Goal: Transaction & Acquisition: Purchase product/service

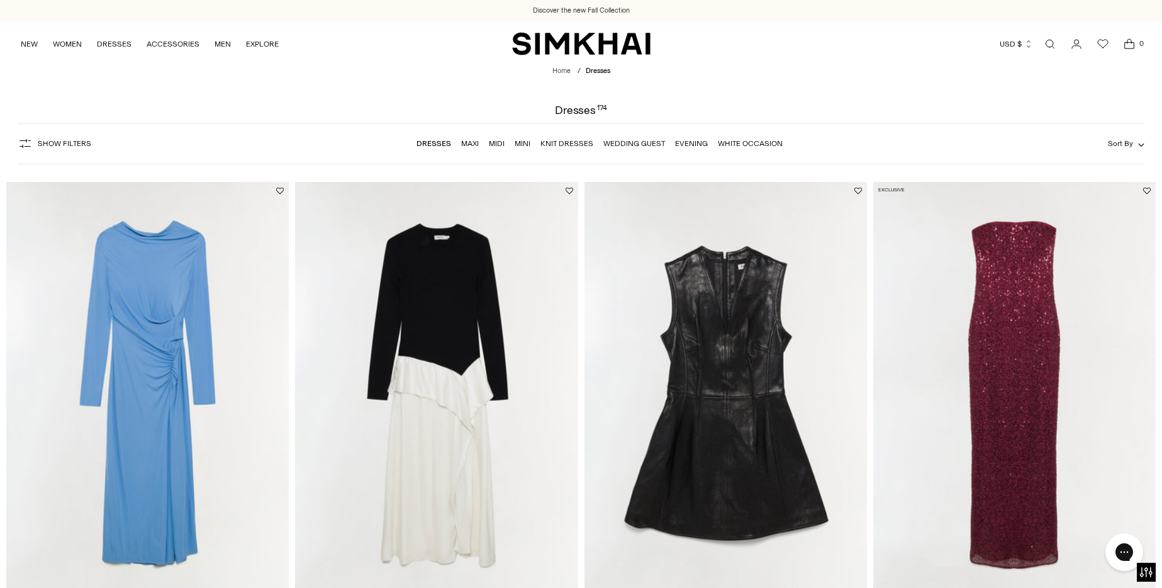
click at [428, 144] on link "Dresses" at bounding box center [434, 143] width 35 height 9
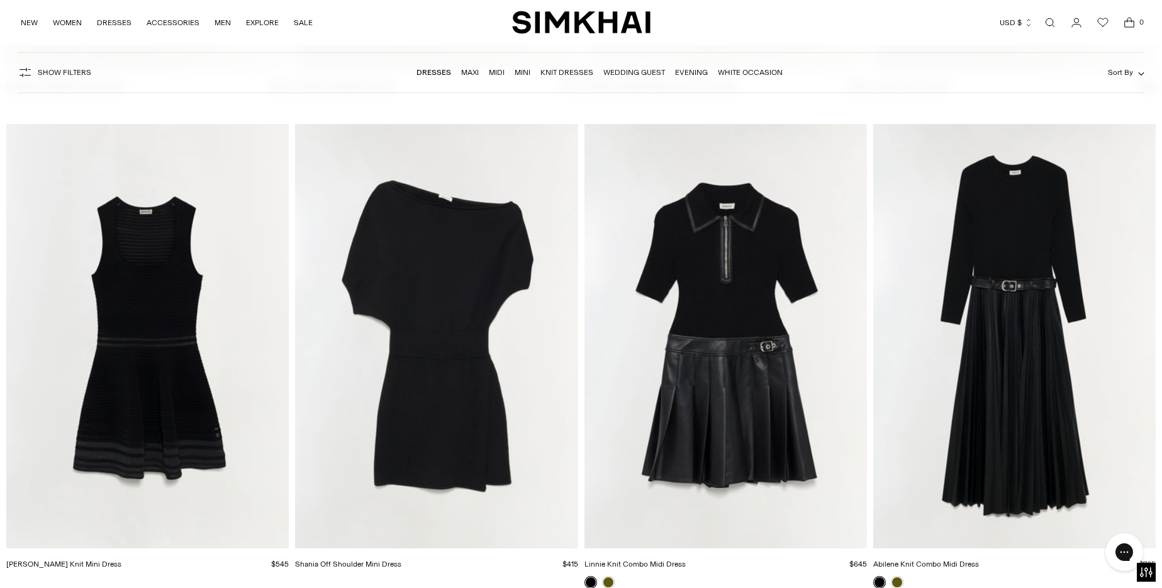
scroll to position [3953, 0]
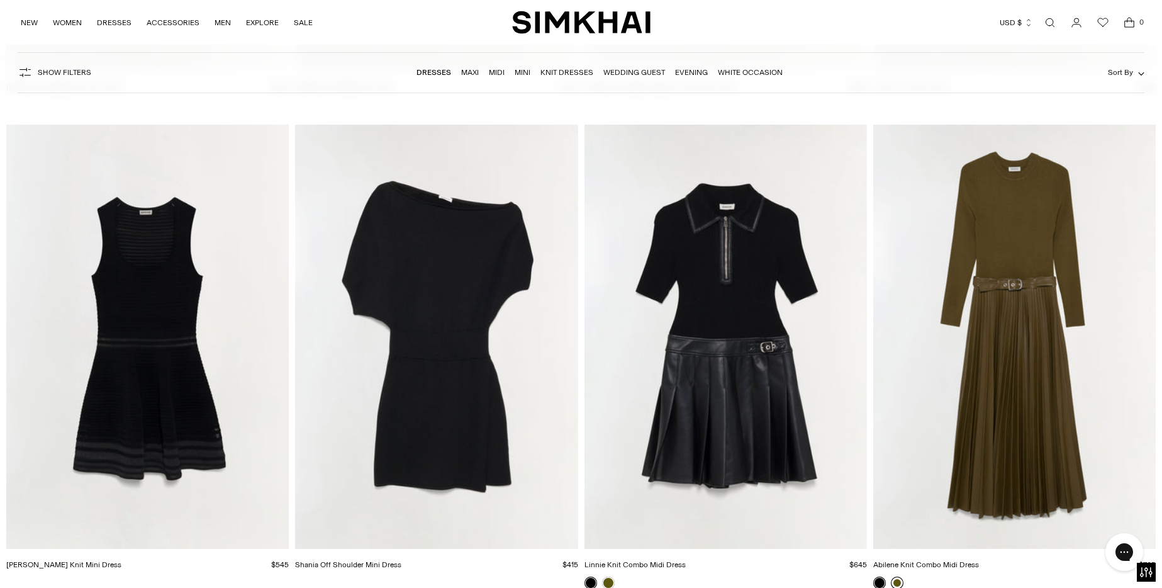
click at [898, 581] on link at bounding box center [897, 582] width 13 height 13
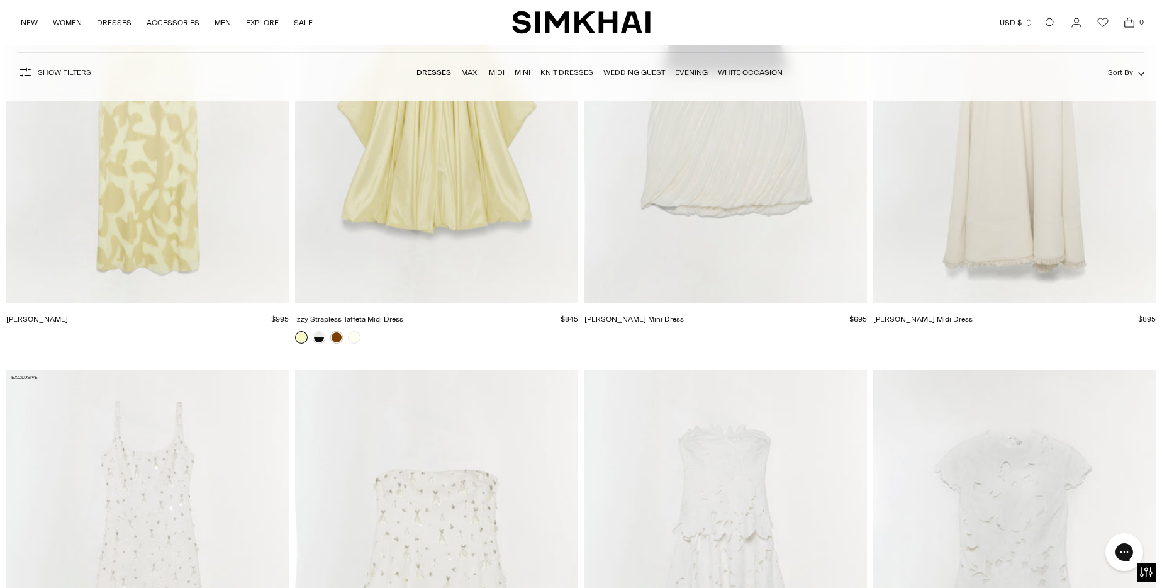
scroll to position [7086, 0]
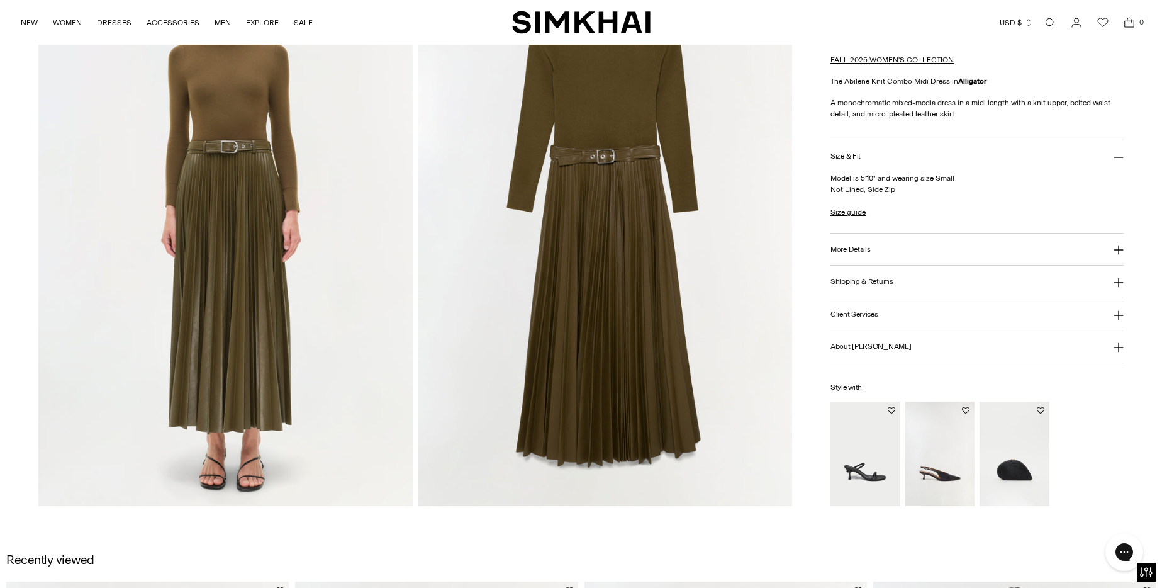
scroll to position [1199, 0]
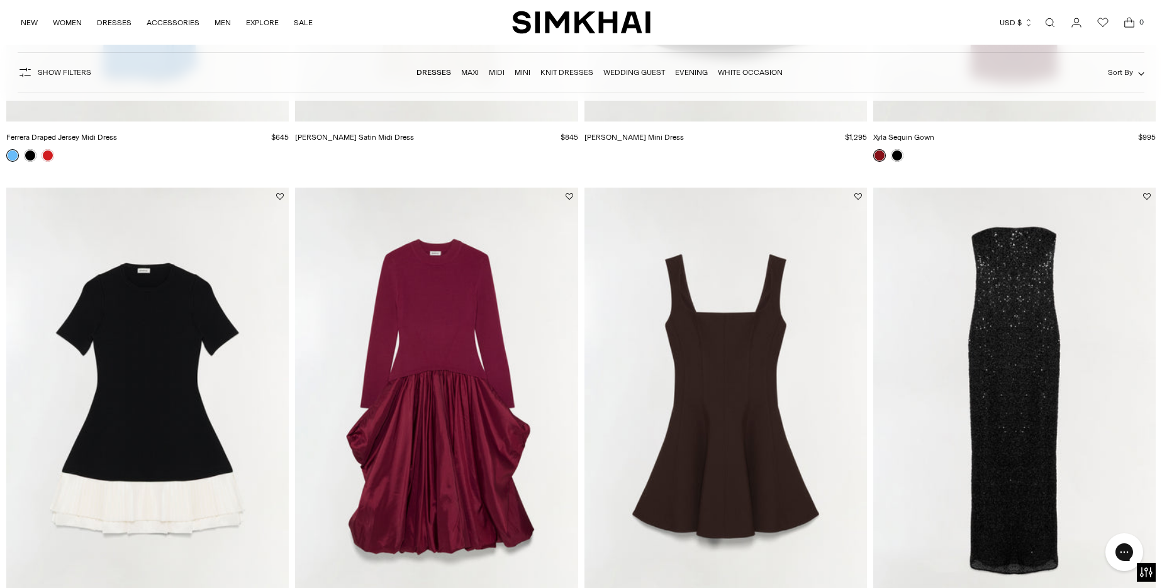
scroll to position [678, 0]
